Goal: Find specific page/section: Find specific page/section

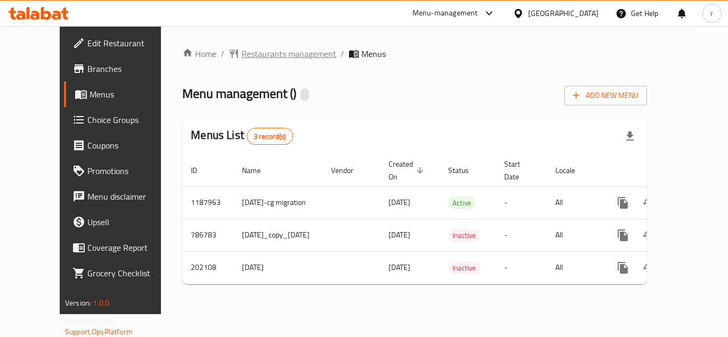
click at [241, 50] on span "Restaurants management" at bounding box center [288, 53] width 95 height 13
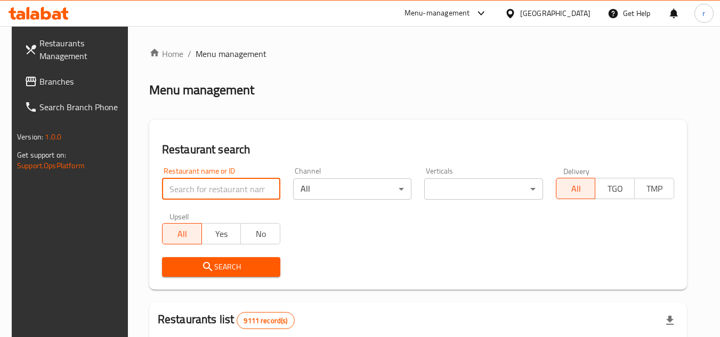
click at [198, 184] on input "search" at bounding box center [221, 188] width 118 height 21
paste input "6024"
type input "6024"
click at [190, 278] on div "Search" at bounding box center [221, 267] width 131 height 32
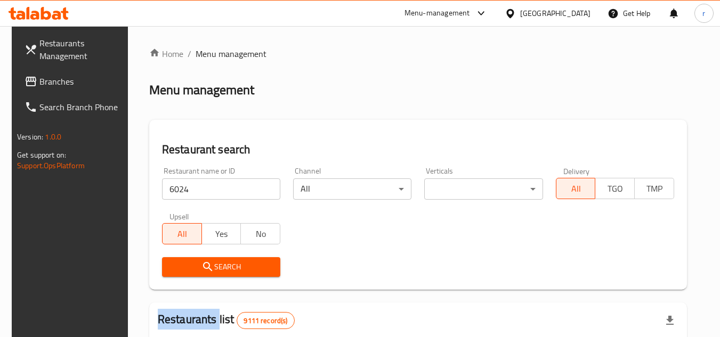
click at [190, 278] on div "Search" at bounding box center [221, 267] width 131 height 32
click at [187, 266] on span "Search" at bounding box center [220, 266] width 101 height 13
click at [187, 266] on div at bounding box center [360, 168] width 720 height 337
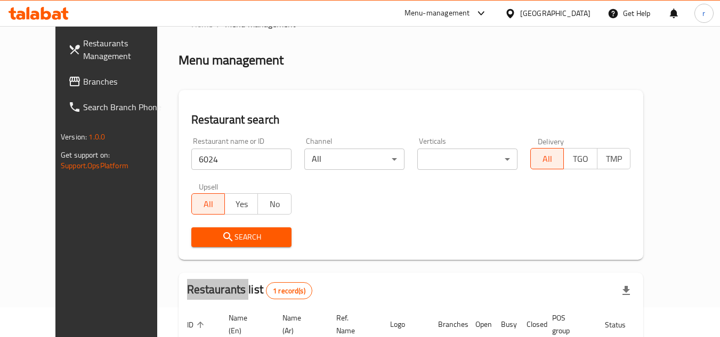
scroll to position [129, 0]
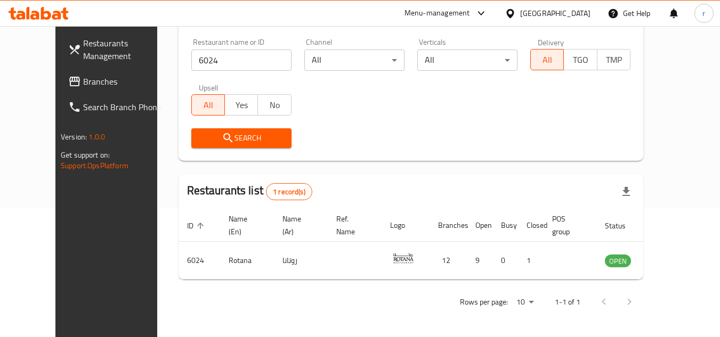
click at [353, 113] on div "Restaurant name or ID 6024 Restaurant name or ID Channel All ​ Verticals All ​ …" at bounding box center [411, 93] width 452 height 122
click at [578, 11] on div "[GEOGRAPHIC_DATA]" at bounding box center [555, 13] width 70 height 12
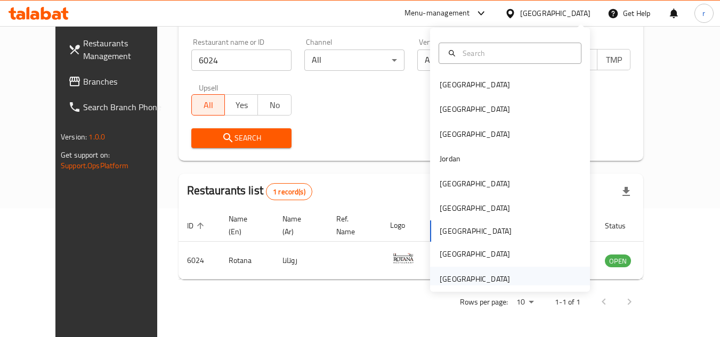
click at [440, 281] on div "[GEOGRAPHIC_DATA]" at bounding box center [474, 279] width 70 height 12
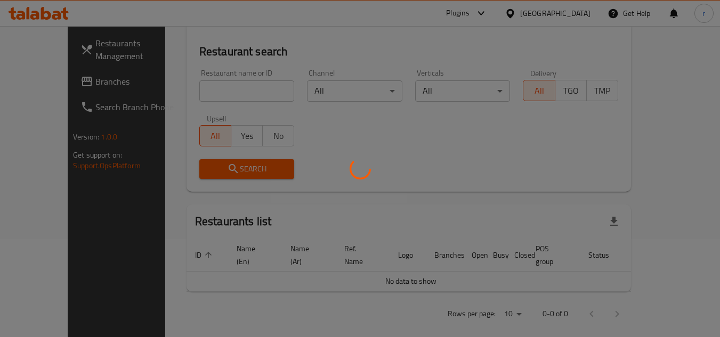
scroll to position [129, 0]
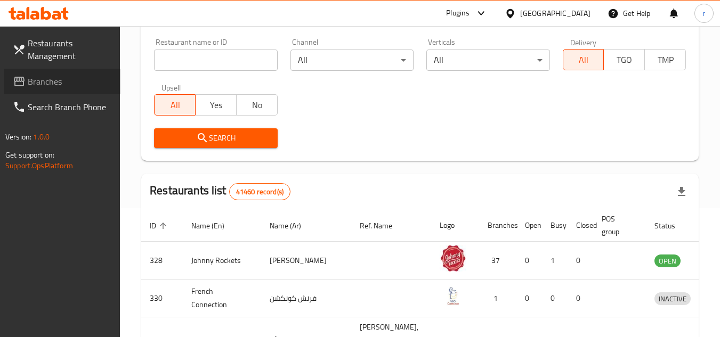
click at [44, 84] on span "Branches" at bounding box center [70, 81] width 84 height 13
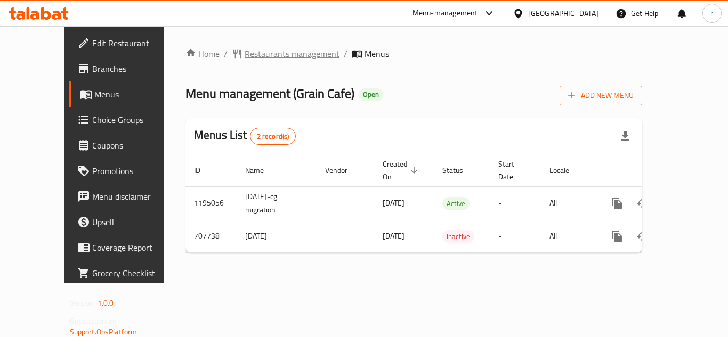
click at [248, 58] on span "Restaurants management" at bounding box center [291, 53] width 95 height 13
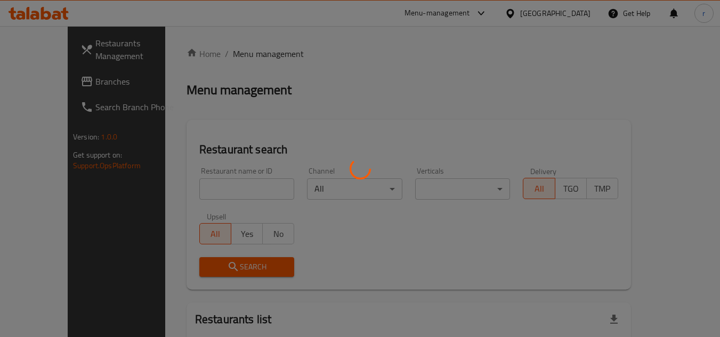
click at [201, 182] on div at bounding box center [360, 168] width 720 height 337
click at [200, 185] on div "Home / Menu management Menu management Restaurant search Restaurant name or ID …" at bounding box center [408, 236] width 444 height 379
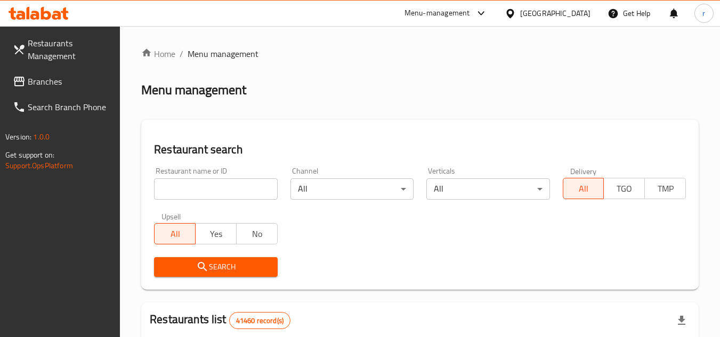
click at [200, 185] on input "search" at bounding box center [215, 188] width 123 height 21
paste input "644840"
type input "644840"
click at [183, 266] on span "Search" at bounding box center [215, 266] width 106 height 13
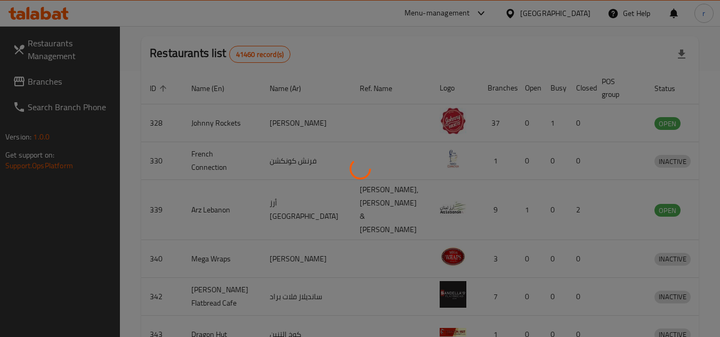
scroll to position [151, 0]
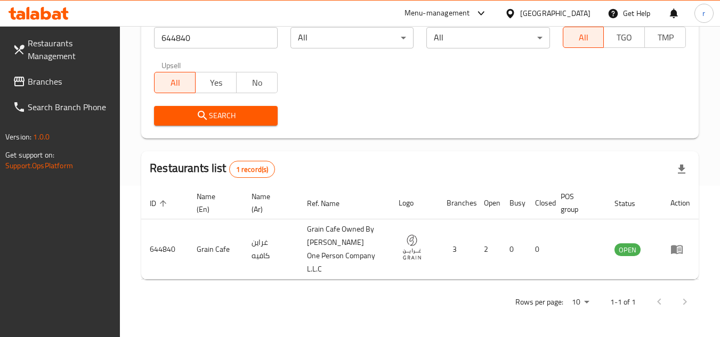
click at [562, 18] on div "[GEOGRAPHIC_DATA]" at bounding box center [555, 13] width 70 height 12
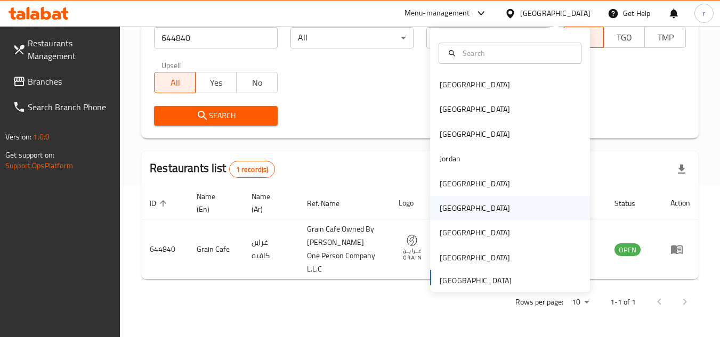
click at [446, 205] on div "[GEOGRAPHIC_DATA]" at bounding box center [474, 208] width 70 height 12
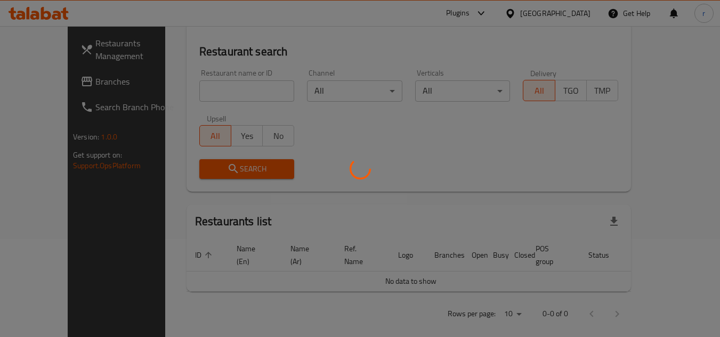
scroll to position [151, 0]
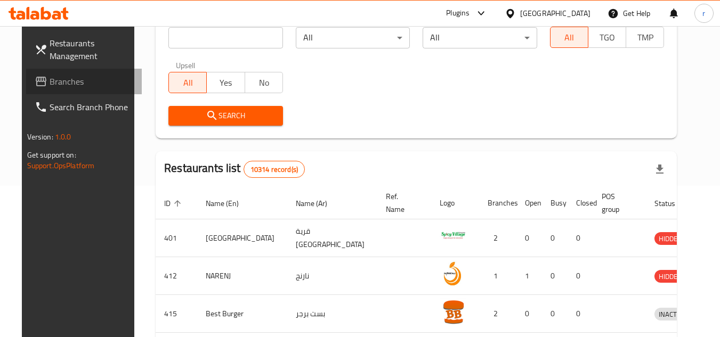
click at [50, 87] on span "Branches" at bounding box center [92, 81] width 84 height 13
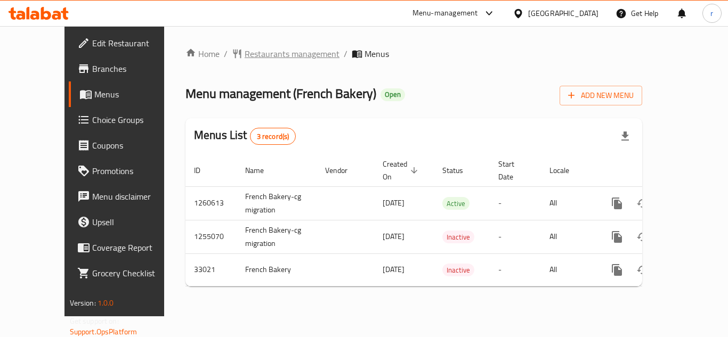
click at [244, 55] on span "Restaurants management" at bounding box center [291, 53] width 95 height 13
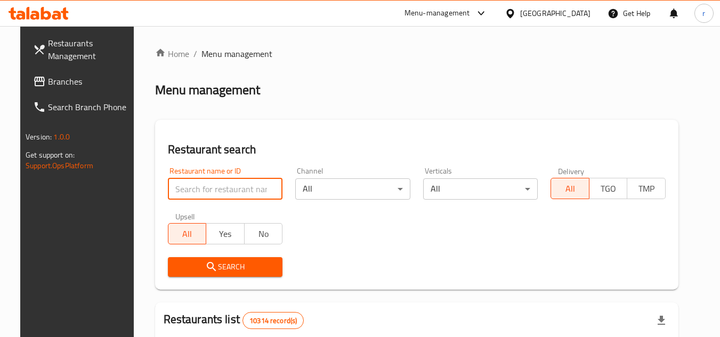
click at [211, 187] on input "search" at bounding box center [225, 188] width 115 height 21
paste input "16948"
type input "16948"
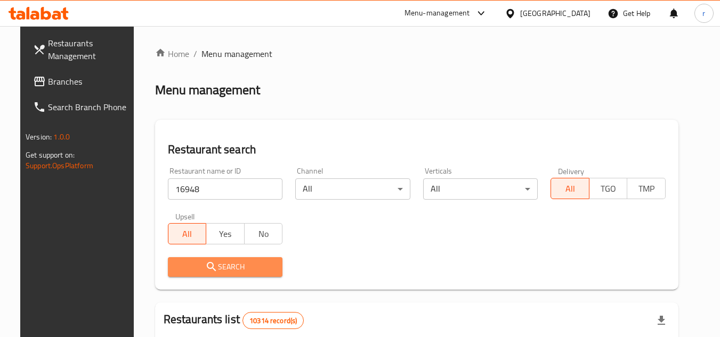
click at [186, 260] on span "Search" at bounding box center [225, 266] width 98 height 13
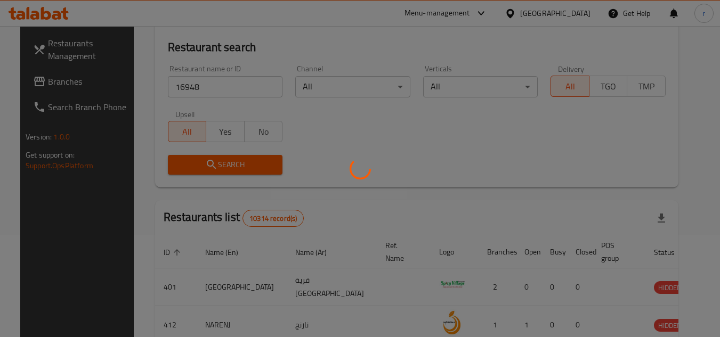
scroll to position [107, 0]
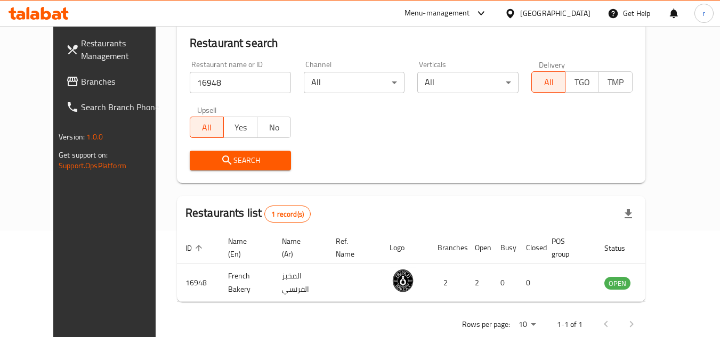
click at [580, 7] on div "[GEOGRAPHIC_DATA]" at bounding box center [555, 13] width 70 height 12
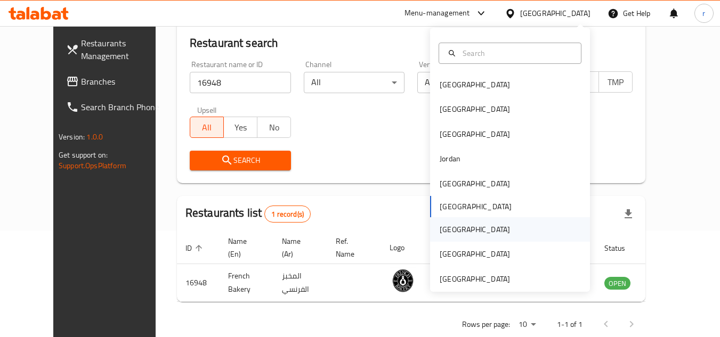
click at [455, 230] on div "[GEOGRAPHIC_DATA]" at bounding box center [474, 229] width 87 height 24
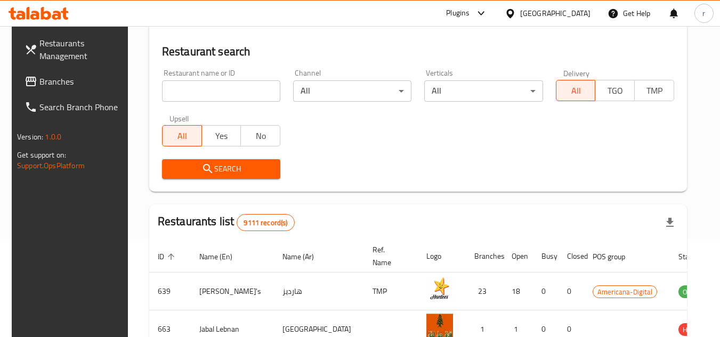
scroll to position [107, 0]
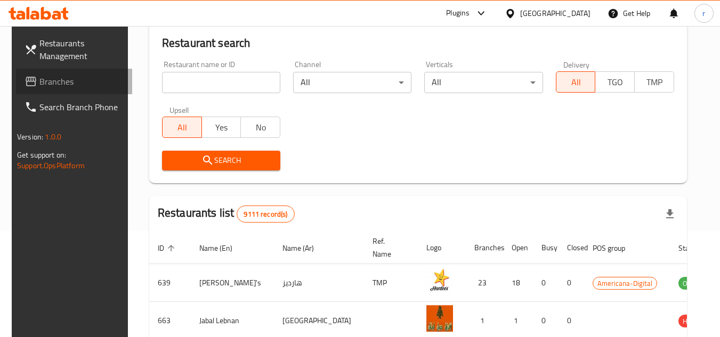
click at [41, 80] on span "Branches" at bounding box center [81, 81] width 84 height 13
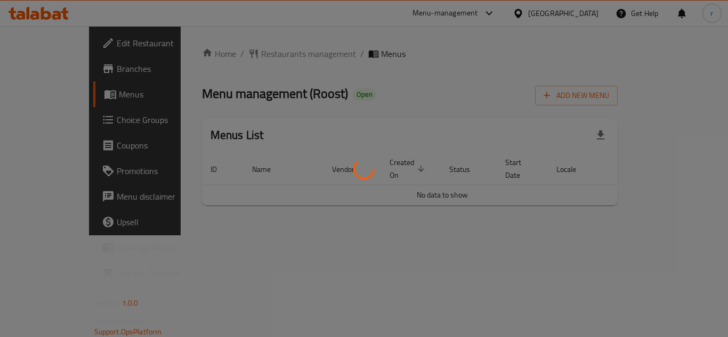
click at [234, 58] on div at bounding box center [364, 168] width 728 height 337
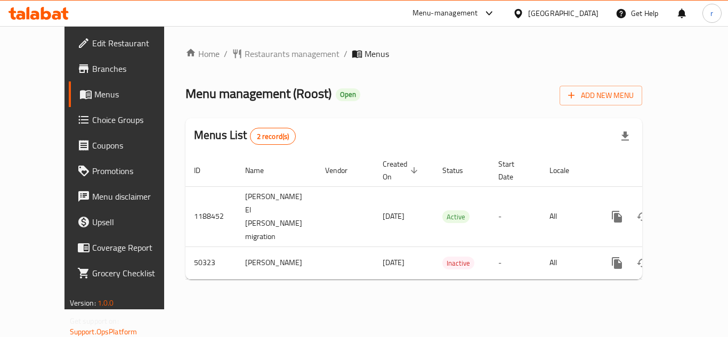
click at [234, 54] on div "Home / Restaurants management / Menus Menu management ( Roost ) Open Add New Me…" at bounding box center [413, 167] width 456 height 241
click at [244, 54] on span "Restaurants management" at bounding box center [291, 53] width 95 height 13
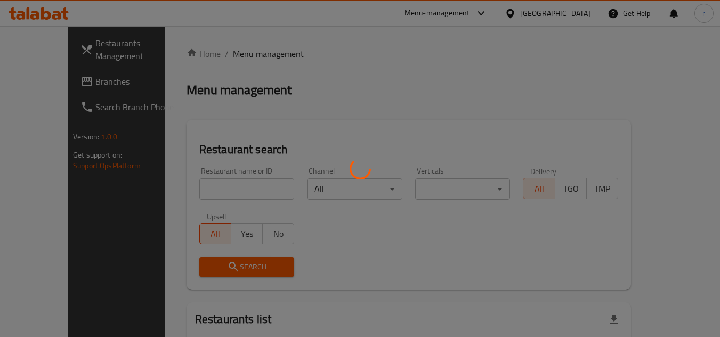
click at [199, 188] on div at bounding box center [360, 168] width 720 height 337
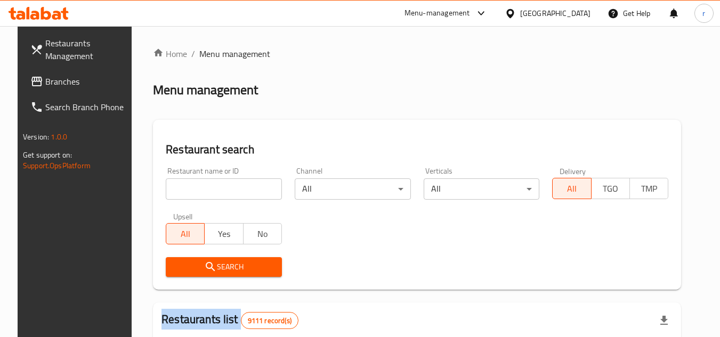
click at [199, 188] on div at bounding box center [360, 168] width 720 height 337
click at [199, 188] on div "Home / Menu management Menu management Restaurant search Restaurant name or ID …" at bounding box center [417, 336] width 528 height 578
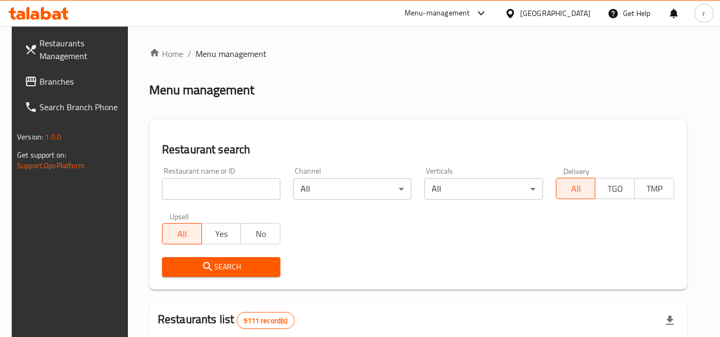
click at [199, 188] on input "search" at bounding box center [221, 188] width 118 height 21
paste input "25060"
type input "25060"
click at [170, 264] on span "Search" at bounding box center [220, 266] width 101 height 13
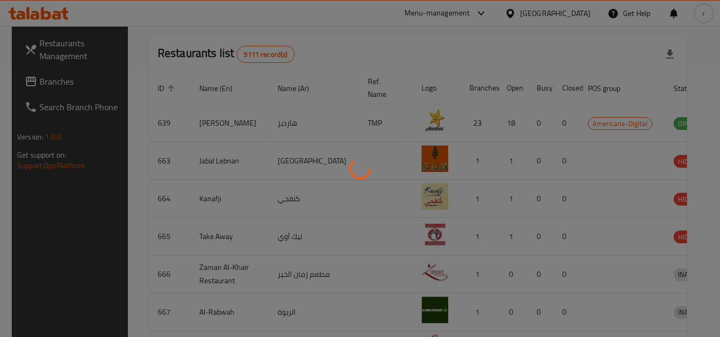
scroll to position [129, 0]
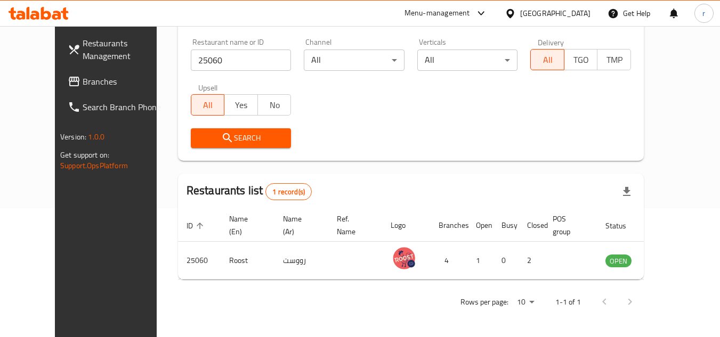
click at [575, 19] on div "[GEOGRAPHIC_DATA]" at bounding box center [555, 13] width 70 height 12
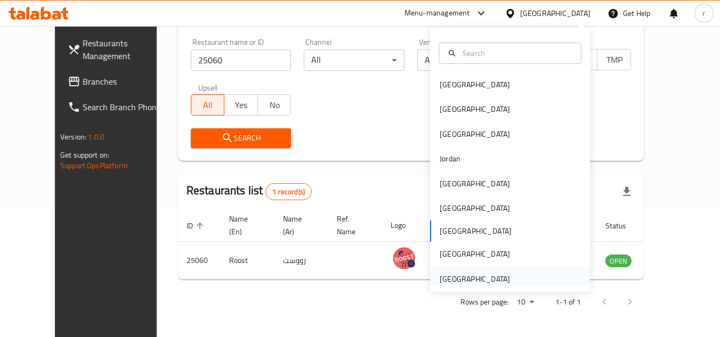
click at [450, 282] on div "[GEOGRAPHIC_DATA]" at bounding box center [474, 279] width 70 height 12
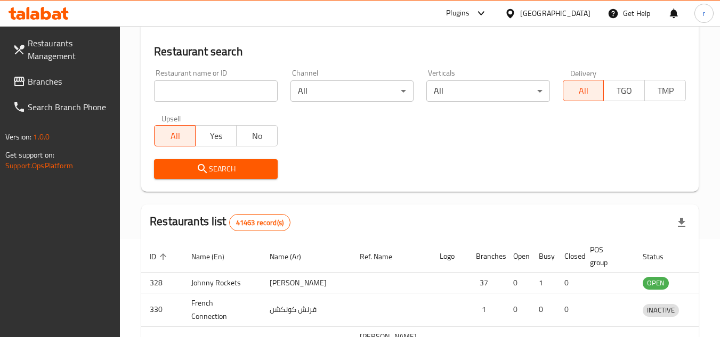
scroll to position [129, 0]
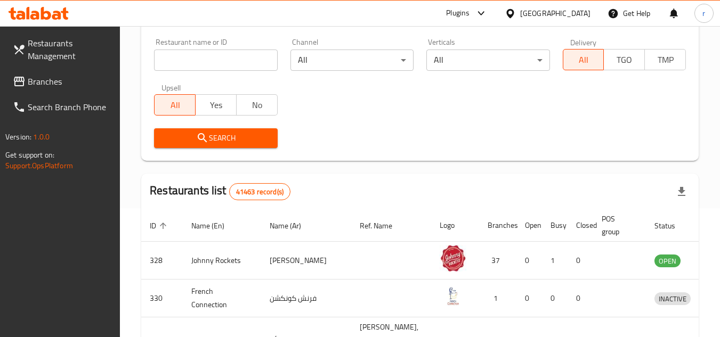
click at [39, 76] on span "Branches" at bounding box center [70, 81] width 84 height 13
